Goal: Check status

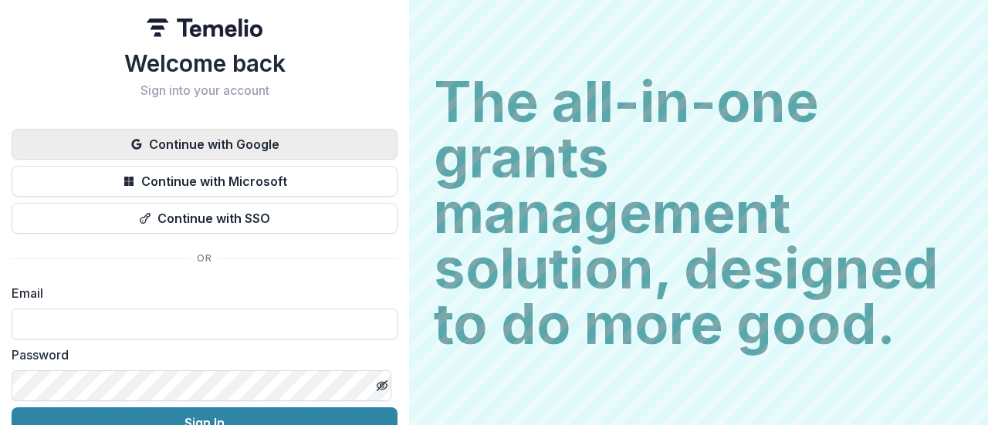
click at [232, 145] on button "Continue with Google" at bounding box center [205, 144] width 386 height 31
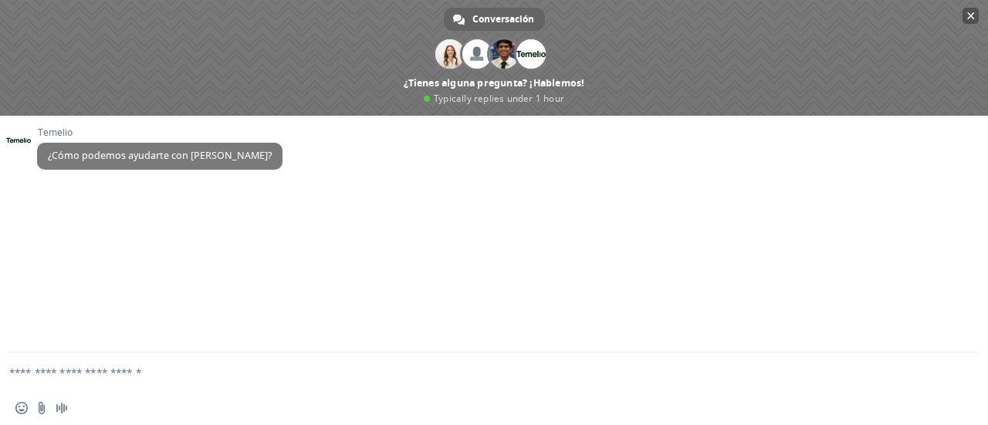
click at [971, 12] on span "Cerrar el chat" at bounding box center [971, 16] width 8 height 10
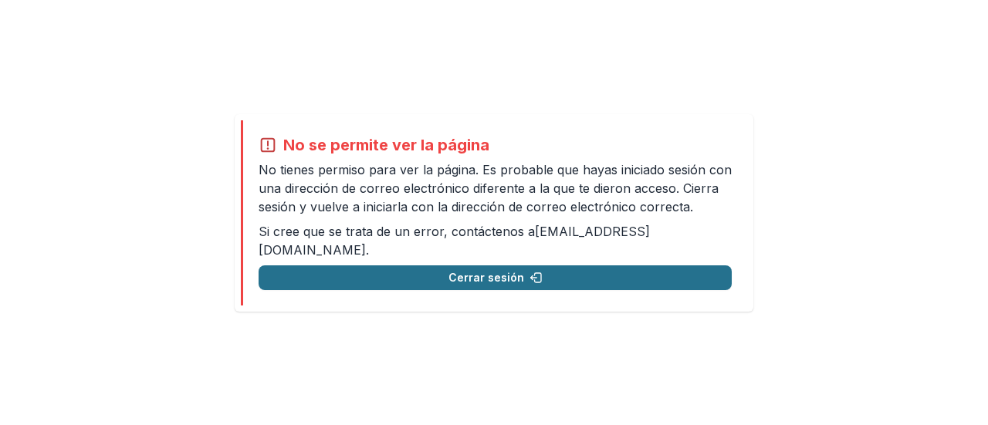
click at [500, 270] on font "Cerrar sesión" at bounding box center [487, 276] width 76 height 13
